Goal: Transaction & Acquisition: Purchase product/service

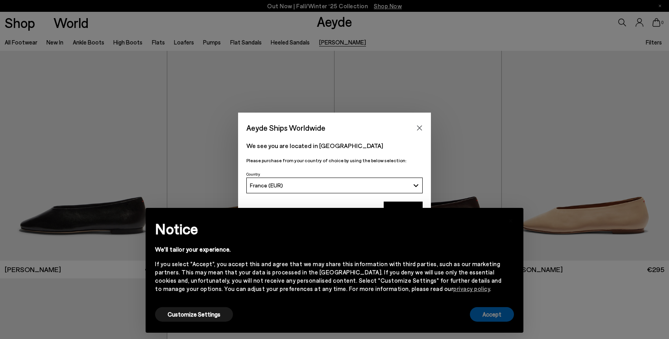
click at [502, 315] on button "Accept" at bounding box center [492, 314] width 44 height 15
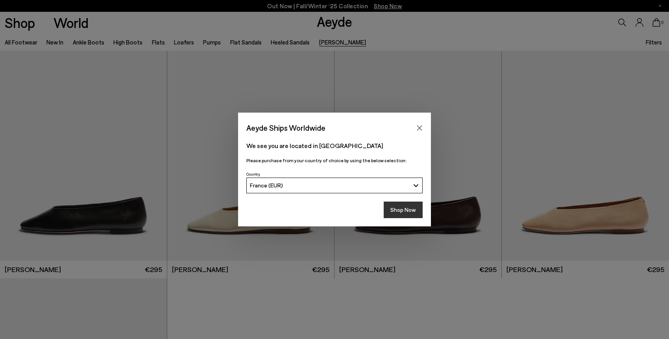
click at [412, 214] on button "Shop Now" at bounding box center [403, 209] width 39 height 17
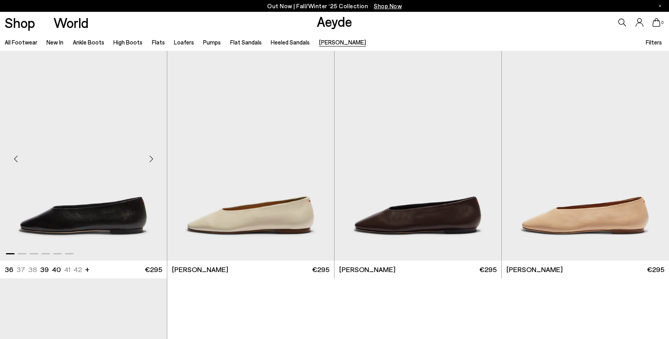
click at [74, 208] on img "1 / 6" at bounding box center [83, 156] width 167 height 210
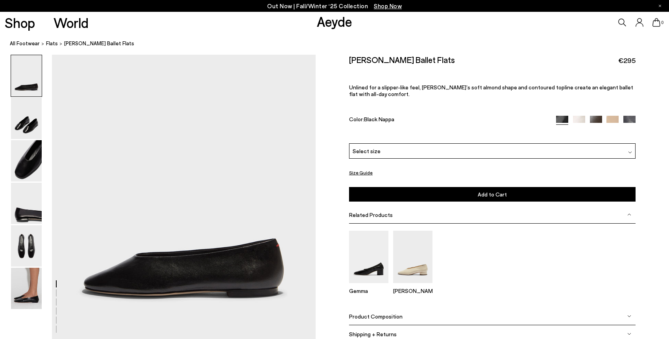
click at [378, 153] on div "Select size" at bounding box center [492, 150] width 286 height 15
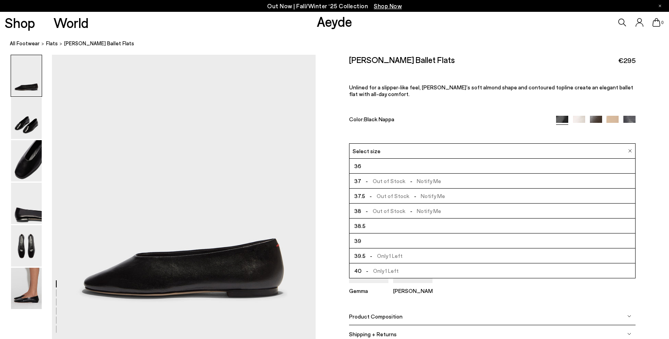
click at [379, 153] on div "Select size" at bounding box center [492, 150] width 286 height 15
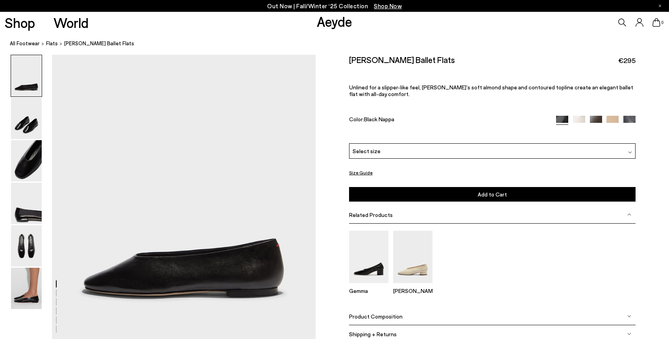
click at [362, 172] on button "Size Guide" at bounding box center [361, 173] width 24 height 10
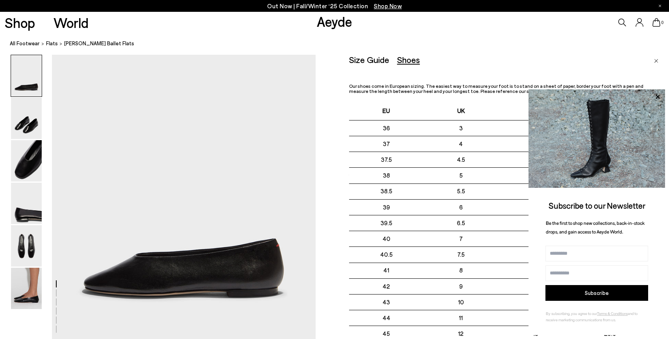
click at [657, 57] on link "Close" at bounding box center [656, 59] width 4 height 9
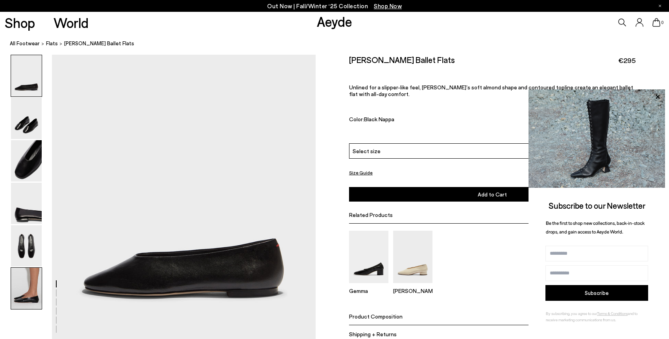
click at [24, 281] on img at bounding box center [26, 288] width 31 height 41
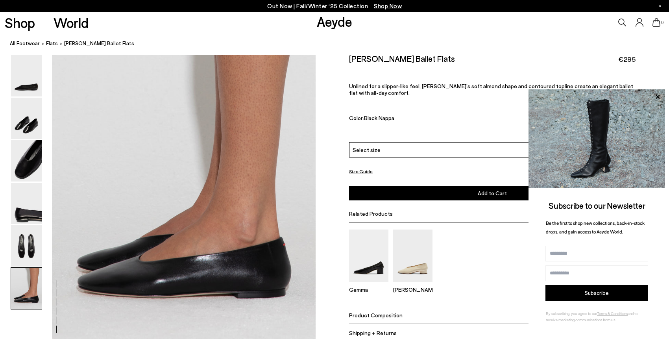
scroll to position [1750, 0]
click at [661, 5] on div "Out Now | Fall/Winter ‘25 Collection Shop Now" at bounding box center [334, 6] width 669 height 12
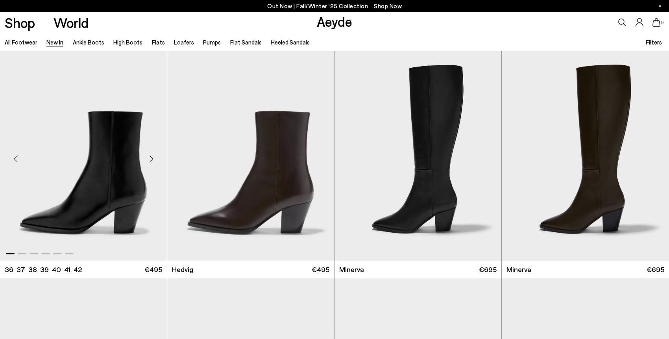
click at [98, 183] on img "1 / 6" at bounding box center [83, 156] width 167 height 210
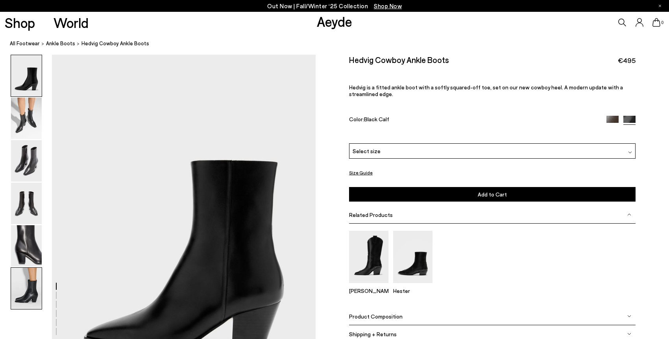
click at [30, 278] on img at bounding box center [26, 288] width 31 height 41
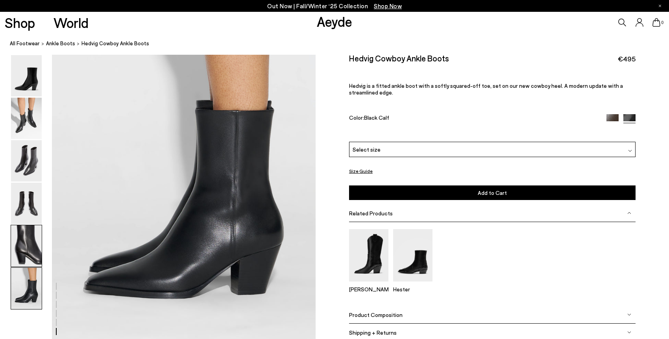
click at [22, 243] on img at bounding box center [26, 245] width 31 height 41
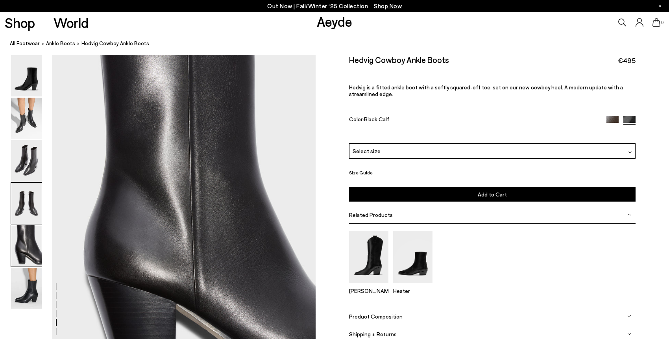
click at [27, 207] on img at bounding box center [26, 203] width 31 height 41
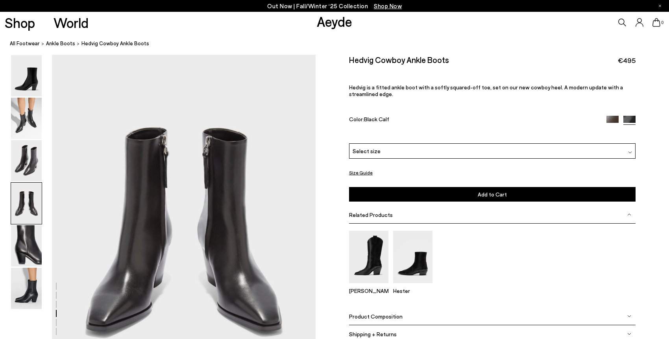
scroll to position [1058, 0]
click at [27, 191] on img at bounding box center [26, 203] width 31 height 41
click at [32, 120] on img at bounding box center [26, 118] width 31 height 41
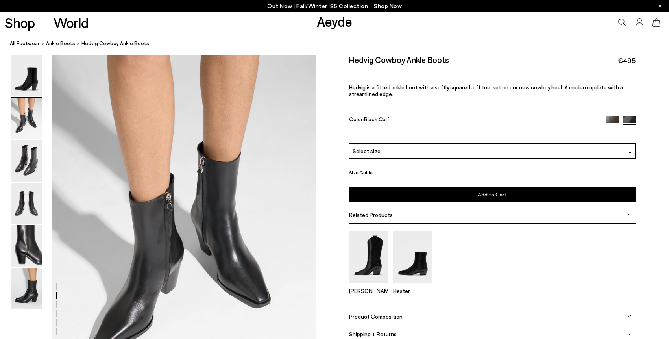
scroll to position [353, 0]
click at [369, 147] on span "Select size" at bounding box center [367, 151] width 28 height 8
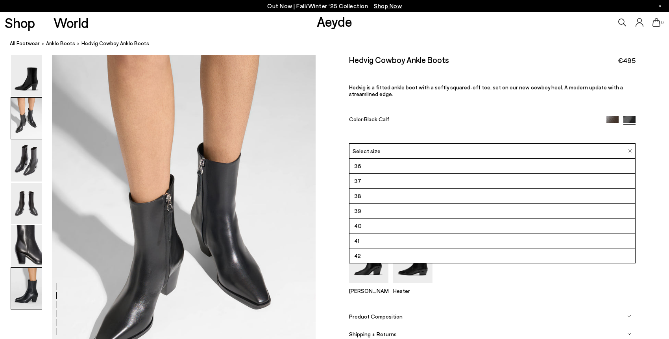
click at [35, 280] on img at bounding box center [26, 288] width 31 height 41
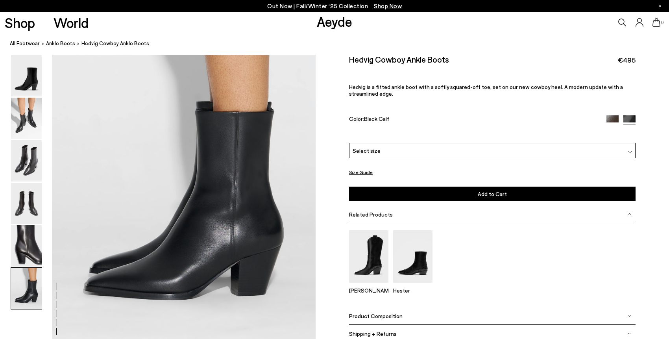
scroll to position [1818, 0]
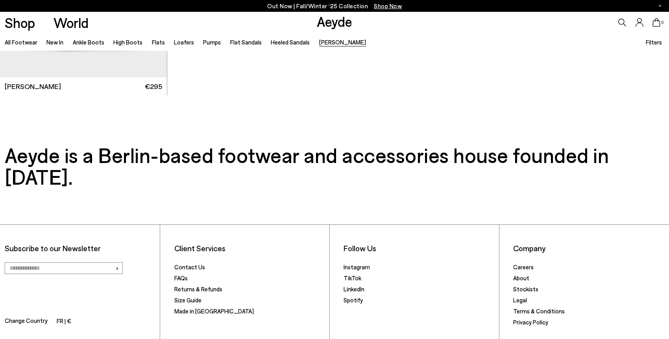
scroll to position [419, 0]
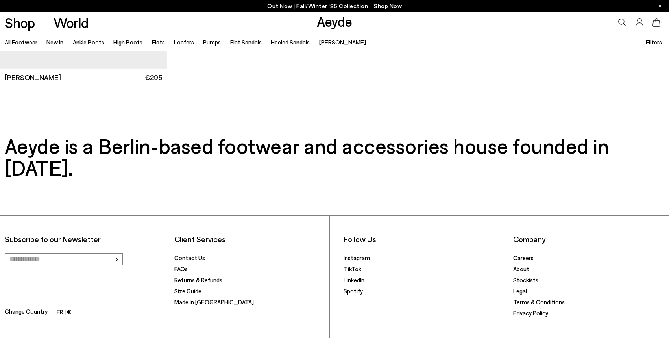
click at [185, 276] on link "Returns & Refunds" at bounding box center [198, 279] width 48 height 7
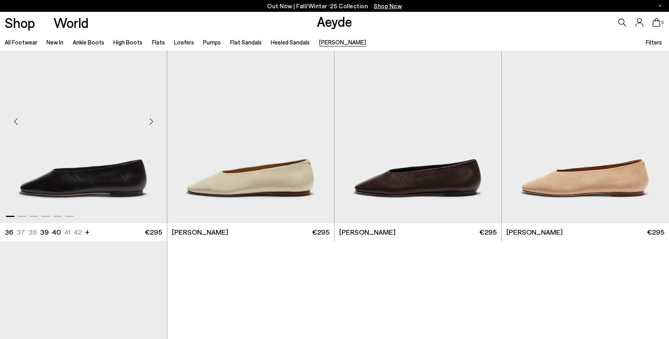
scroll to position [39, 0]
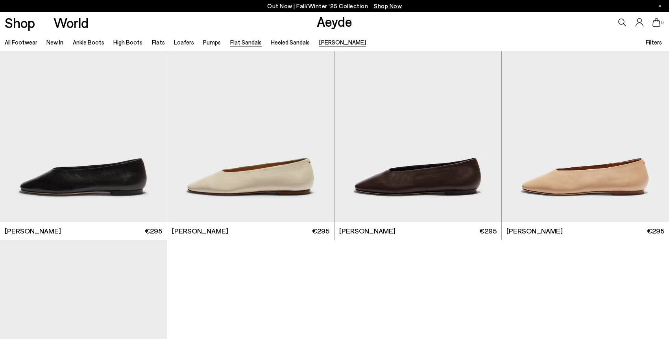
click at [248, 42] on link "Flat Sandals" at bounding box center [245, 42] width 31 height 7
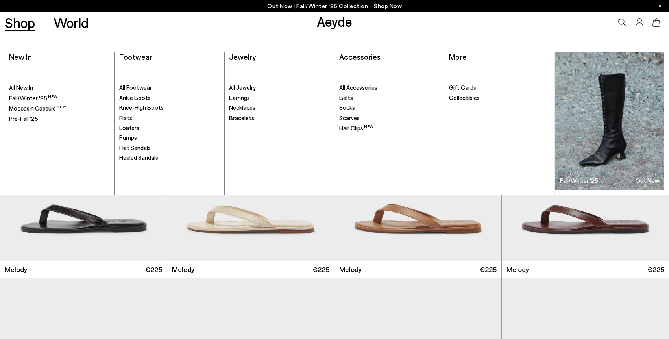
click at [122, 115] on span "Flats" at bounding box center [125, 117] width 13 height 7
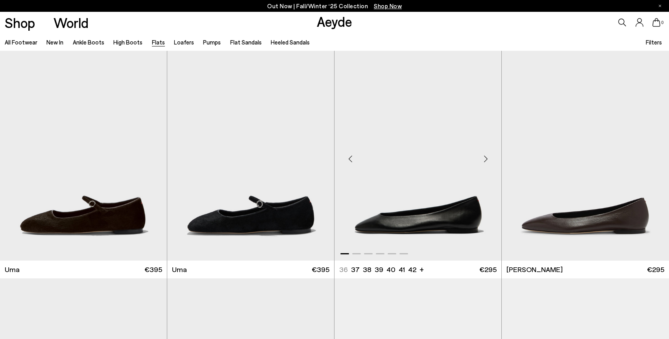
click at [482, 161] on div "Next slide" at bounding box center [486, 159] width 24 height 24
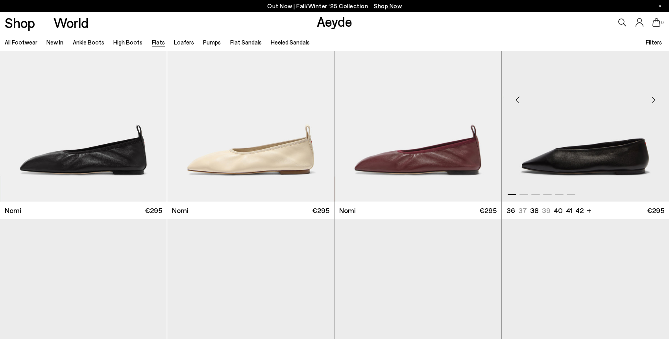
scroll to position [511, 0]
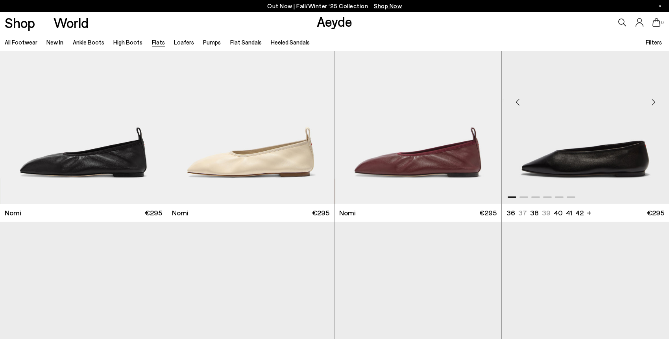
click at [654, 100] on div "Next slide" at bounding box center [653, 102] width 24 height 24
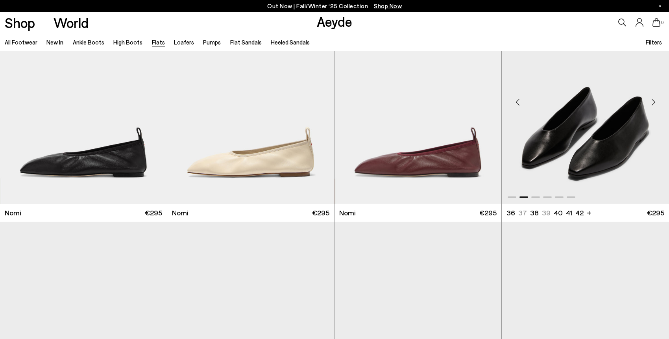
click at [654, 100] on div "Next slide" at bounding box center [653, 102] width 24 height 24
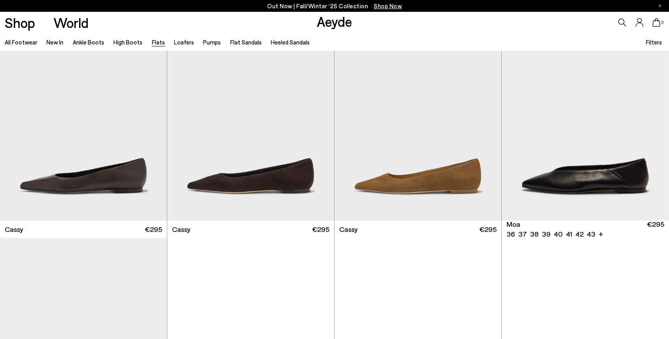
scroll to position [1412, 0]
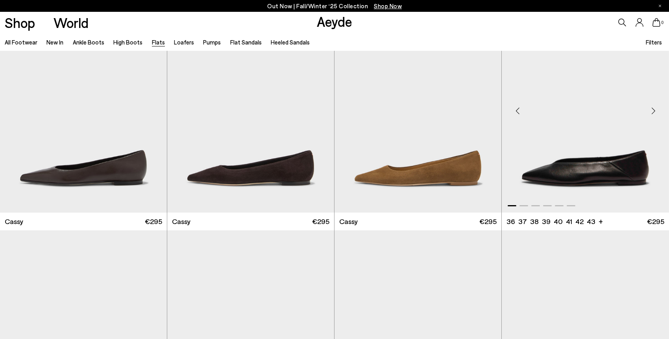
click at [561, 174] on img "1 / 6" at bounding box center [585, 108] width 167 height 210
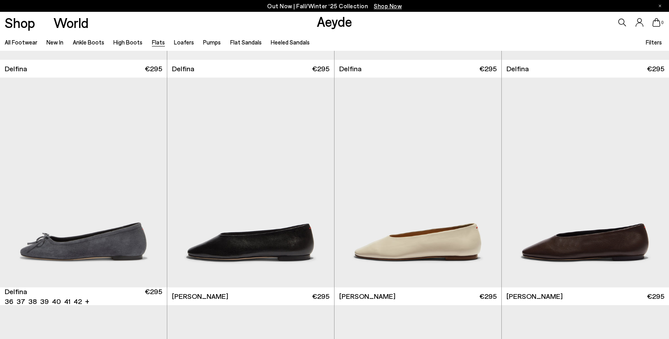
scroll to position [2248, 0]
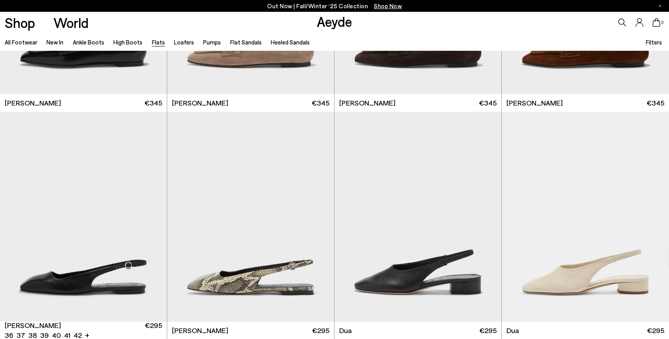
scroll to position [3349, 0]
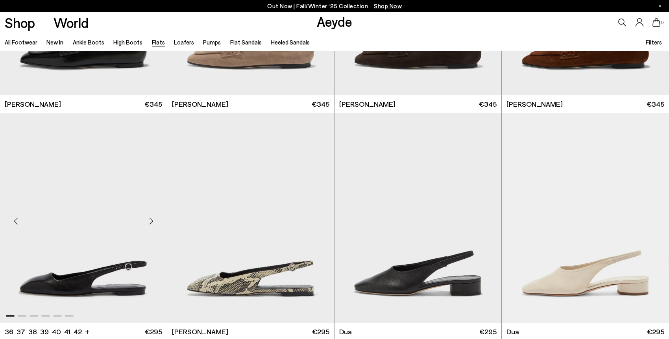
click at [151, 220] on div "Next slide" at bounding box center [151, 221] width 24 height 24
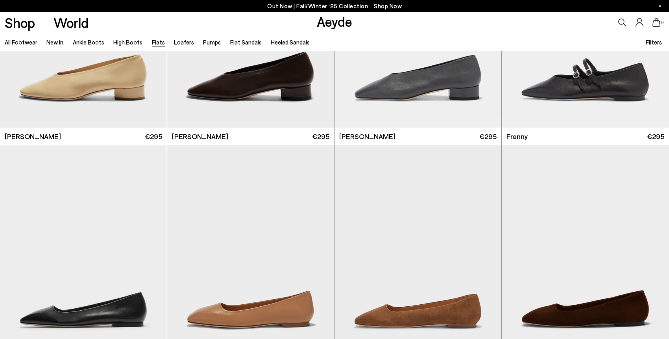
scroll to position [2860, 0]
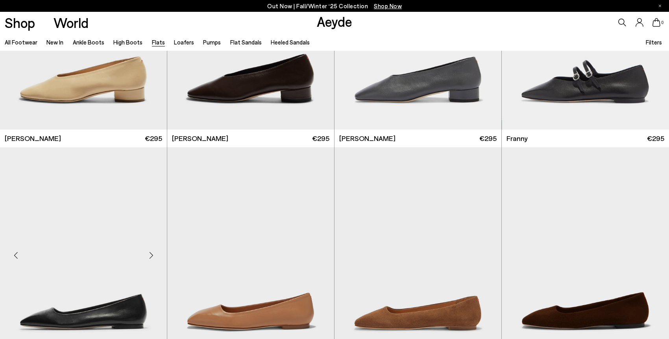
click at [150, 255] on div "Next slide" at bounding box center [151, 255] width 24 height 24
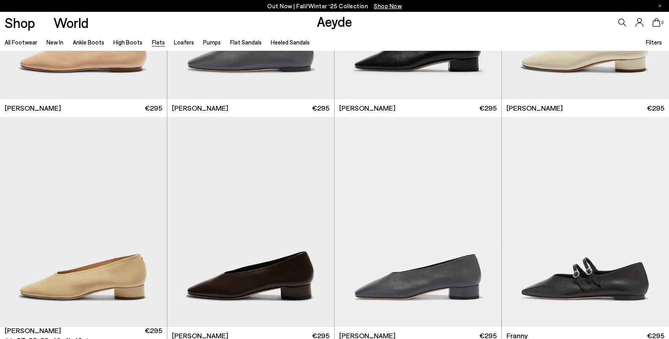
scroll to position [2656, 0]
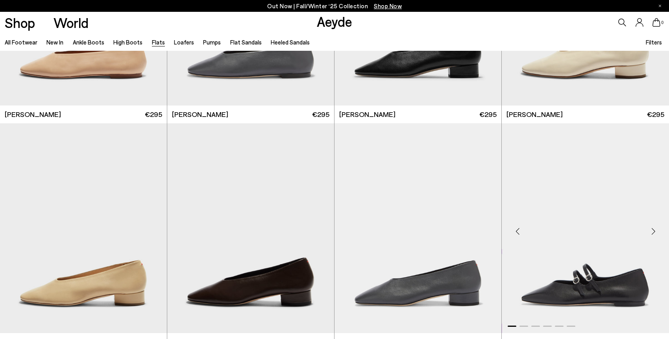
click at [655, 229] on div "Next slide" at bounding box center [653, 231] width 24 height 24
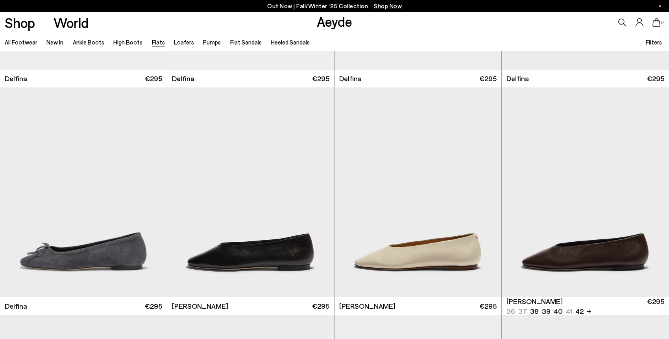
scroll to position [2242, 0]
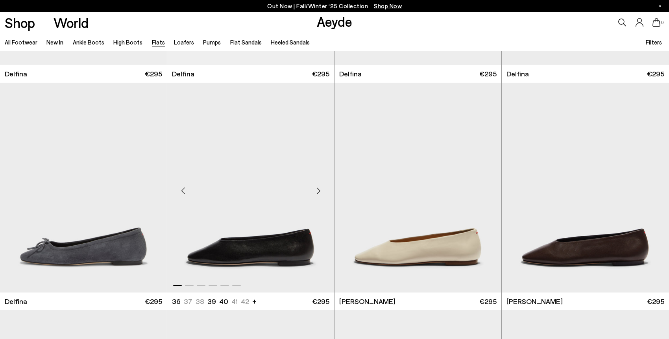
click at [273, 252] on img "1 / 6" at bounding box center [250, 188] width 167 height 210
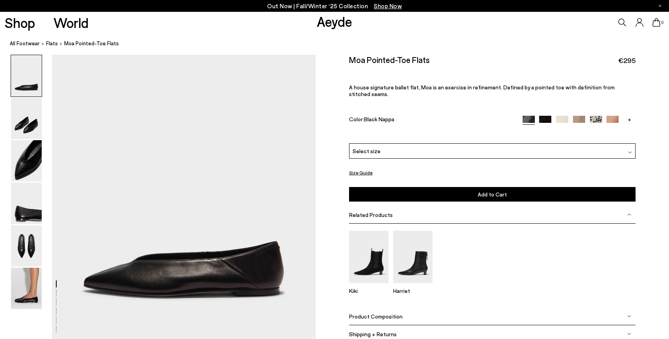
click at [561, 173] on div at bounding box center [334, 169] width 669 height 339
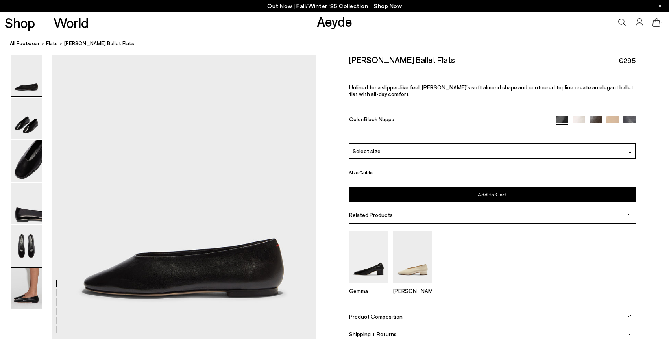
click at [24, 295] on img at bounding box center [26, 288] width 31 height 41
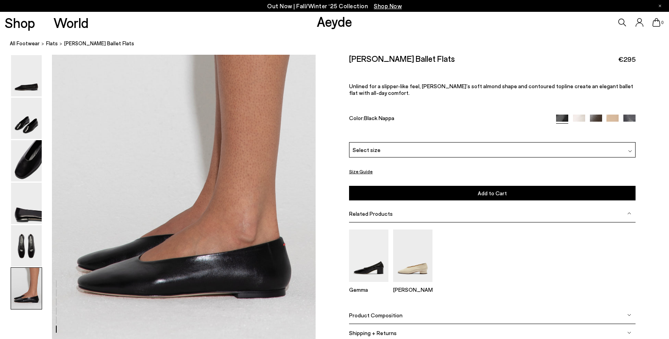
scroll to position [1750, 0]
click at [20, 181] on div at bounding box center [26, 161] width 31 height 42
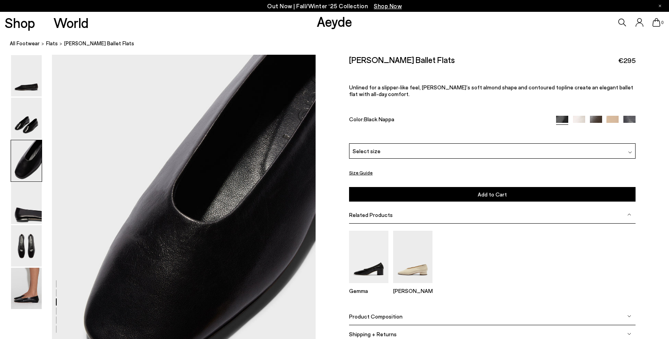
scroll to position [639, 0]
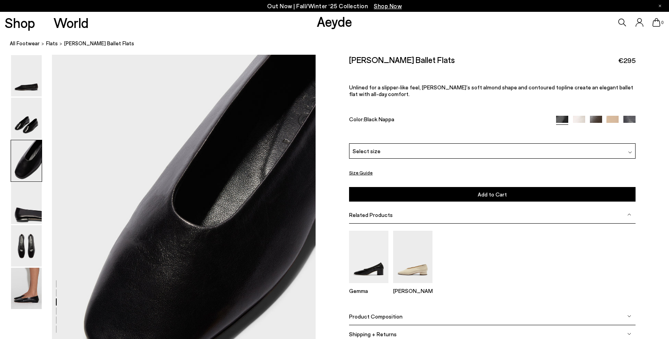
click at [580, 114] on div "Kirsten Ballet Flats €295 Unlined for a slipper-like feel, Kirsten’s soft almon…" at bounding box center [492, 99] width 286 height 89
click at [579, 121] on img at bounding box center [579, 122] width 12 height 12
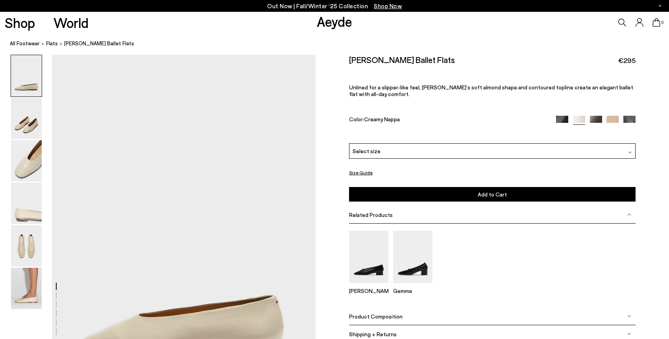
click at [598, 116] on img at bounding box center [596, 122] width 12 height 12
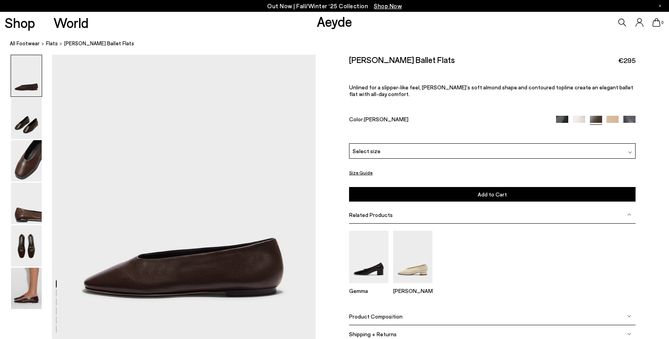
click at [607, 118] on img at bounding box center [612, 122] width 12 height 12
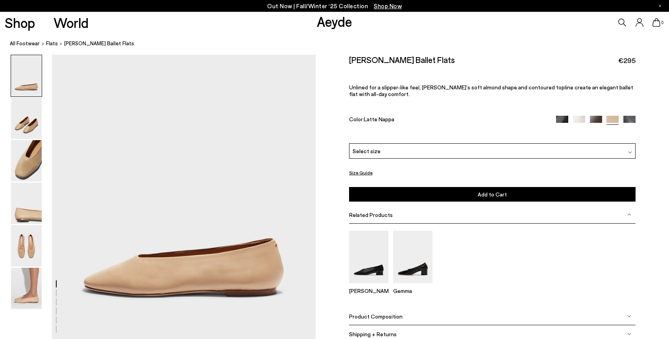
click at [631, 119] on img at bounding box center [629, 122] width 12 height 12
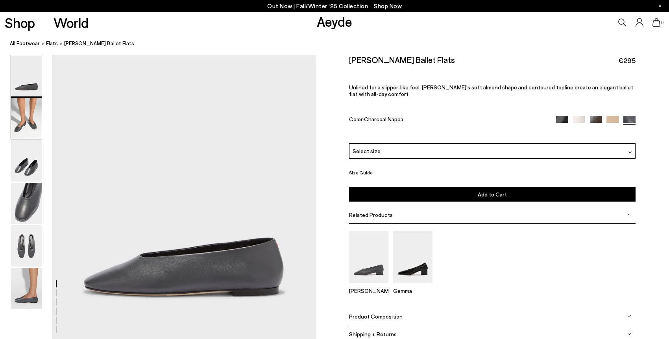
click at [23, 122] on img at bounding box center [26, 118] width 31 height 41
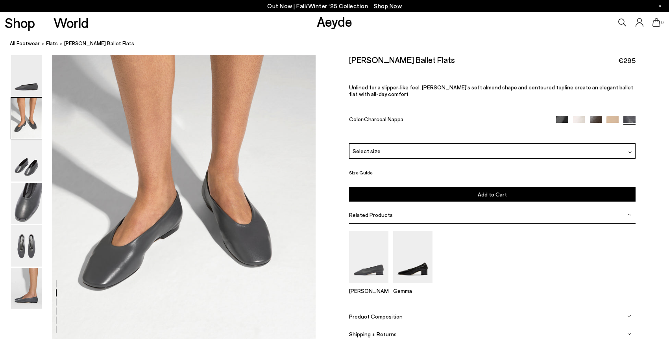
scroll to position [345, 0]
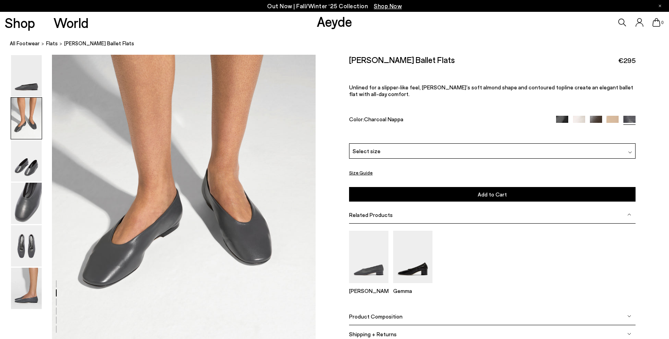
click at [563, 118] on img at bounding box center [562, 122] width 12 height 12
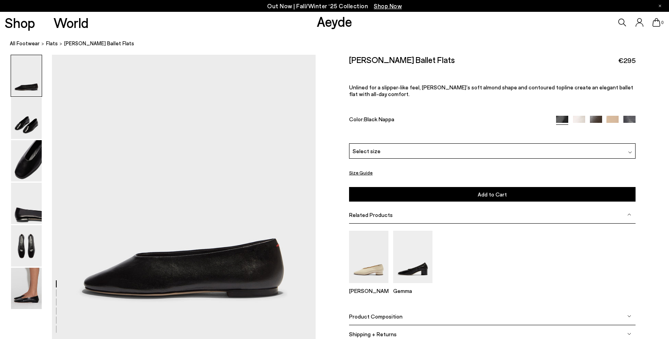
click at [358, 170] on button "Size Guide" at bounding box center [361, 173] width 24 height 10
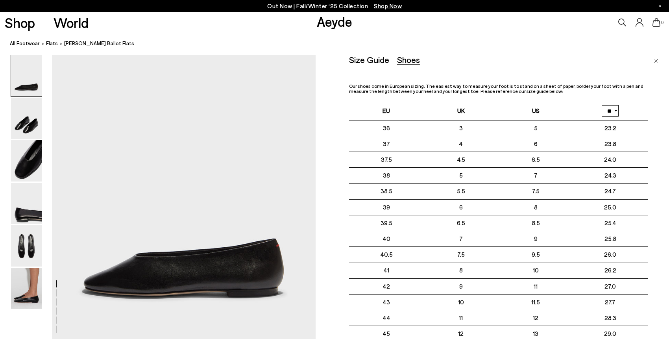
click at [363, 61] on div "Size Guide" at bounding box center [369, 60] width 40 height 10
click at [407, 58] on div "Shoes" at bounding box center [408, 60] width 23 height 10
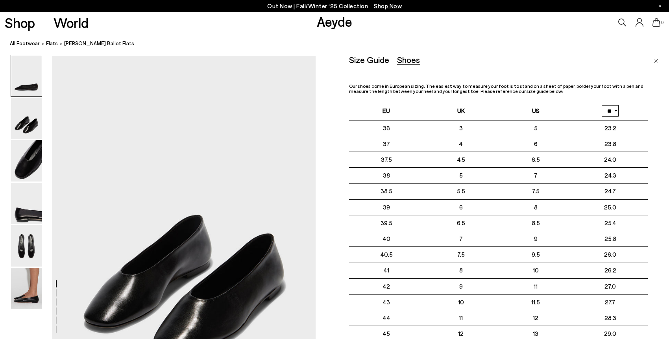
scroll to position [299, 0]
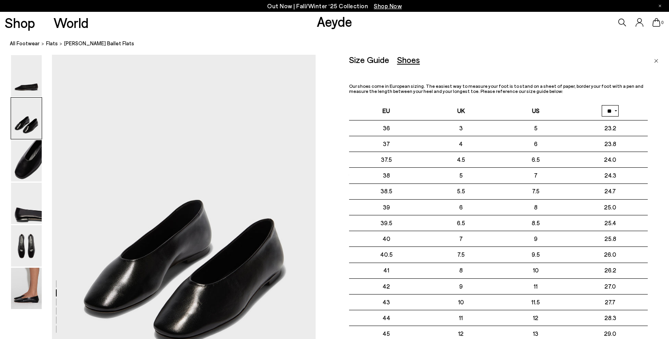
click at [656, 60] on img "Close" at bounding box center [656, 61] width 4 height 4
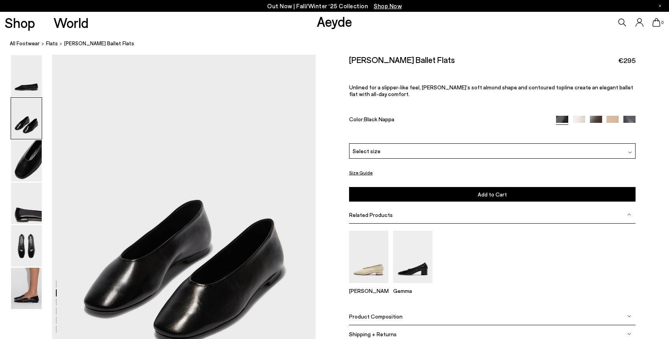
click at [557, 146] on div "Select size" at bounding box center [492, 150] width 286 height 15
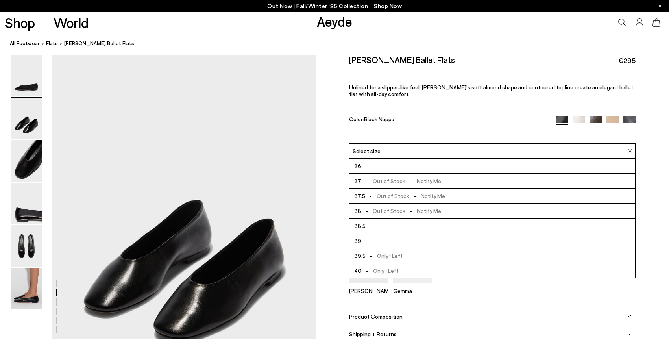
click at [427, 271] on li "40 - Only 1 Left" at bounding box center [492, 270] width 286 height 15
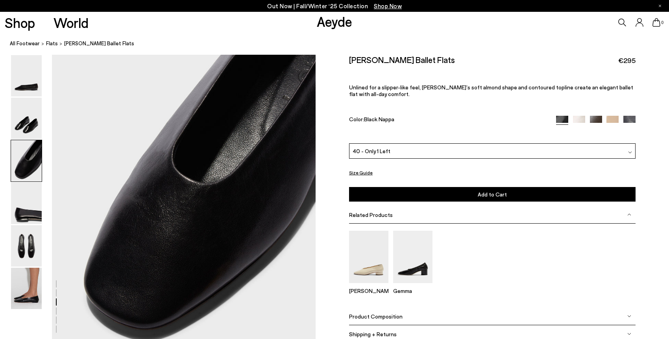
scroll to position [692, 0]
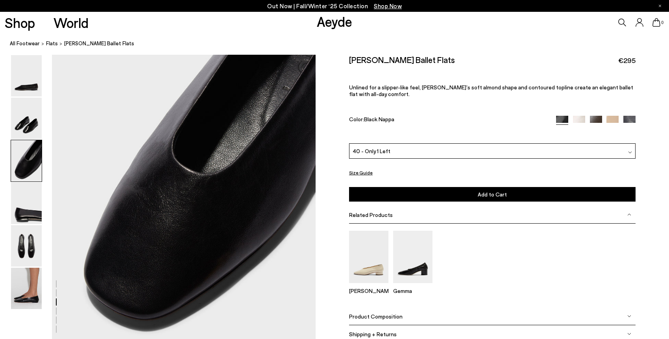
click at [628, 332] on img at bounding box center [629, 334] width 4 height 4
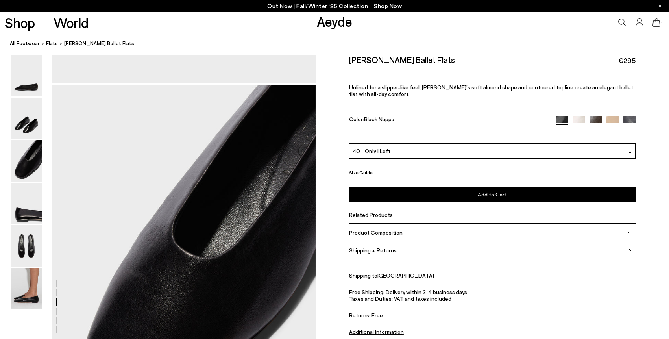
scroll to position [606, 0]
